Goal: Find specific page/section: Find specific page/section

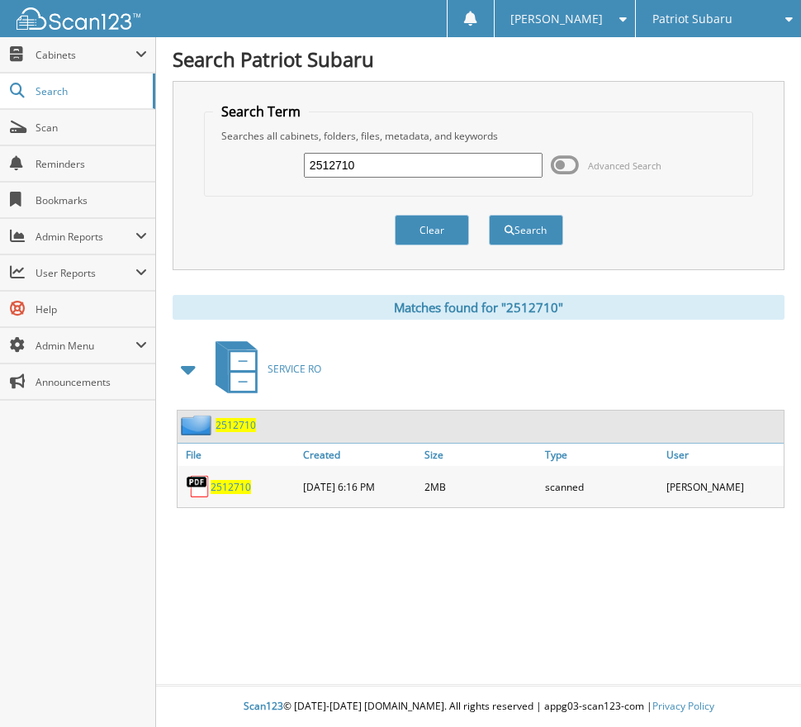
drag, startPoint x: 379, startPoint y: 166, endPoint x: 265, endPoint y: 166, distance: 114.0
click at [265, 166] on div "2512710 Advanced Search" at bounding box center [478, 165] width 531 height 45
type input "83412"
click at [489, 215] on button "Search" at bounding box center [526, 230] width 74 height 31
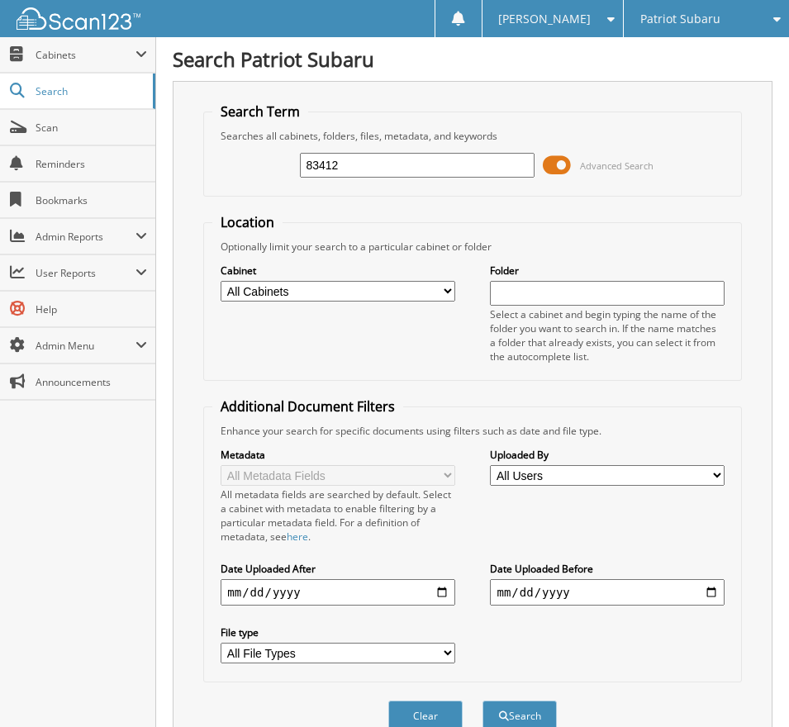
click at [559, 169] on span at bounding box center [557, 165] width 28 height 25
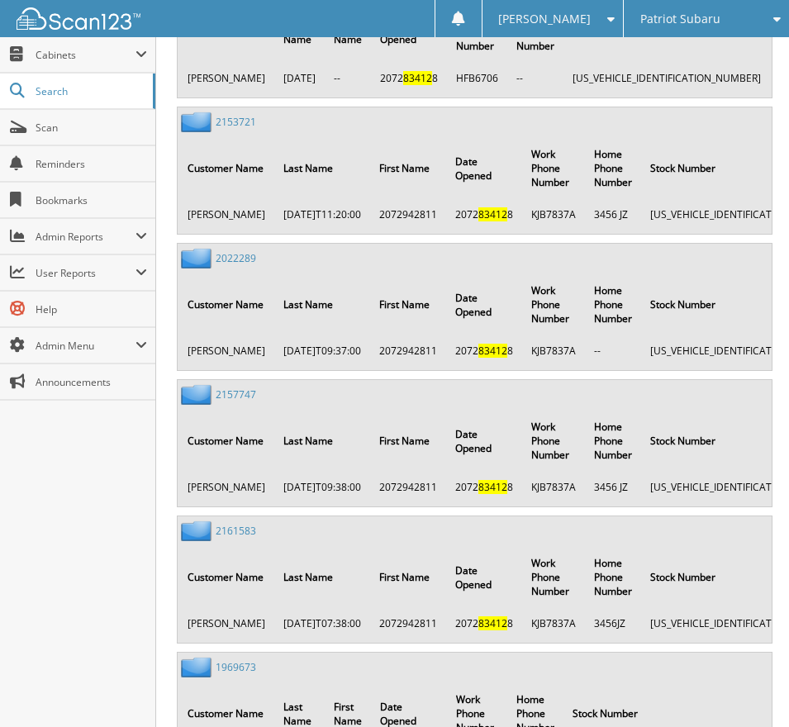
scroll to position [991, 0]
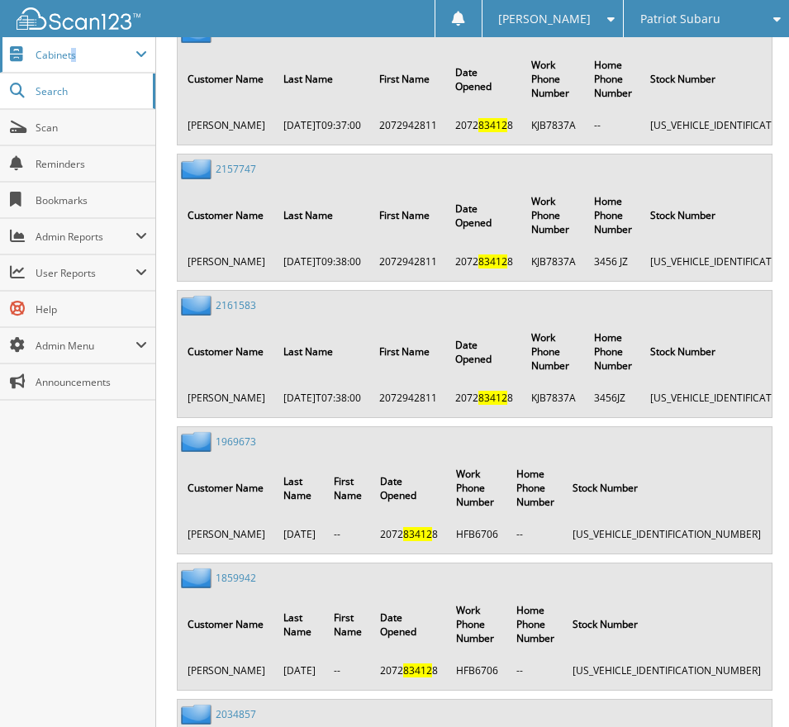
click at [74, 55] on span "Cabinets" at bounding box center [86, 55] width 100 height 14
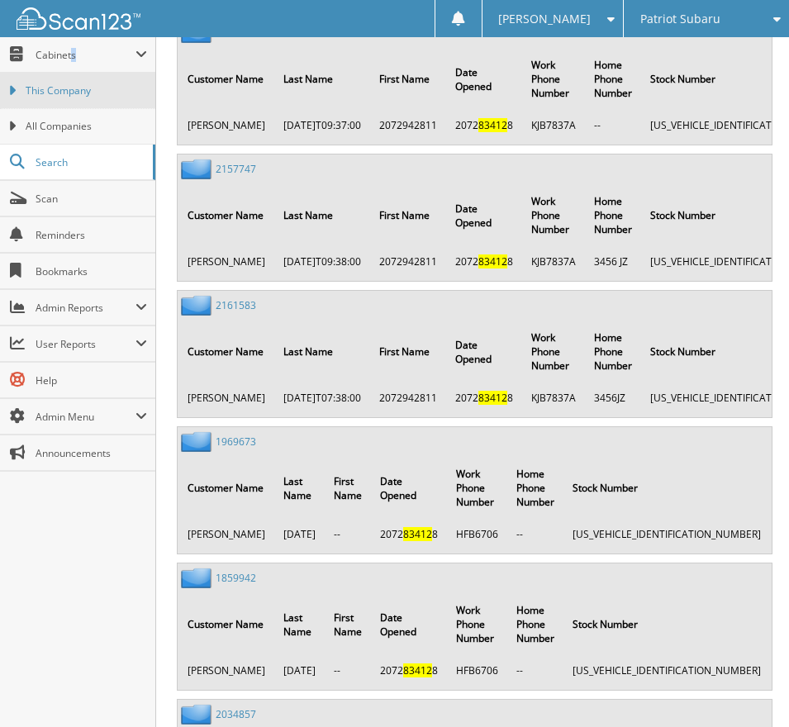
click at [47, 88] on span "This Company" at bounding box center [86, 90] width 121 height 15
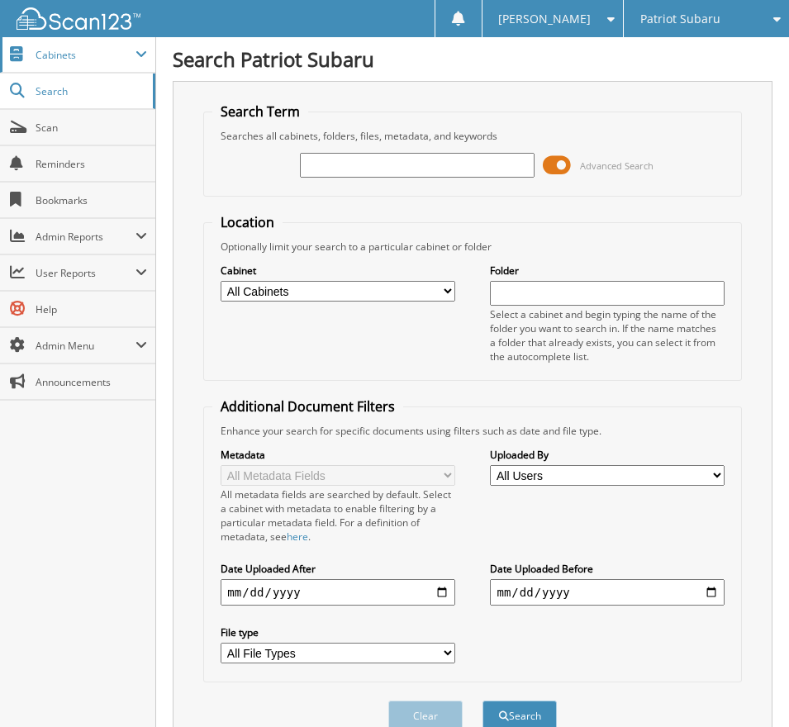
click at [59, 48] on span "Cabinets" at bounding box center [86, 55] width 100 height 14
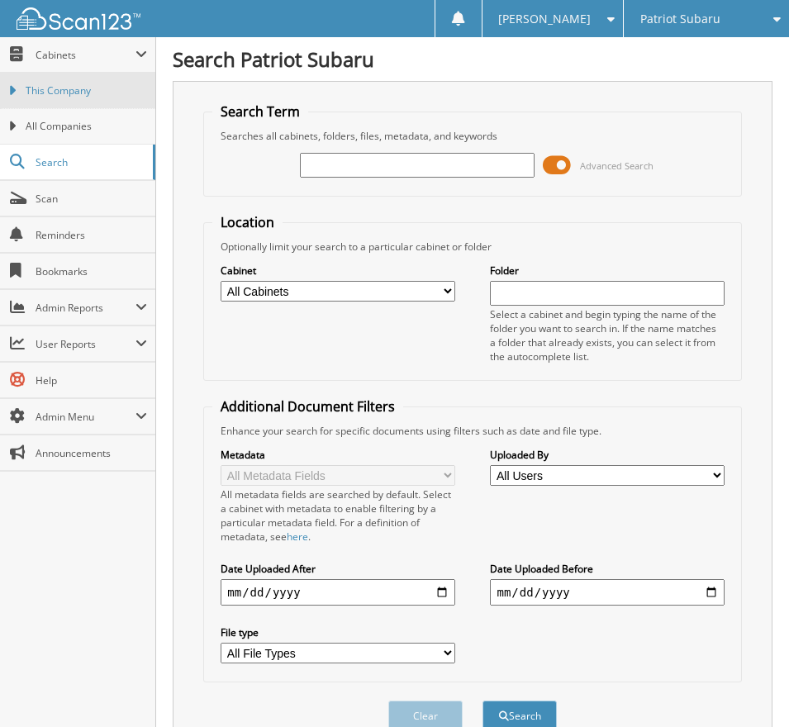
click at [63, 90] on span "This Company" at bounding box center [86, 90] width 121 height 15
